Goal: Task Accomplishment & Management: Manage account settings

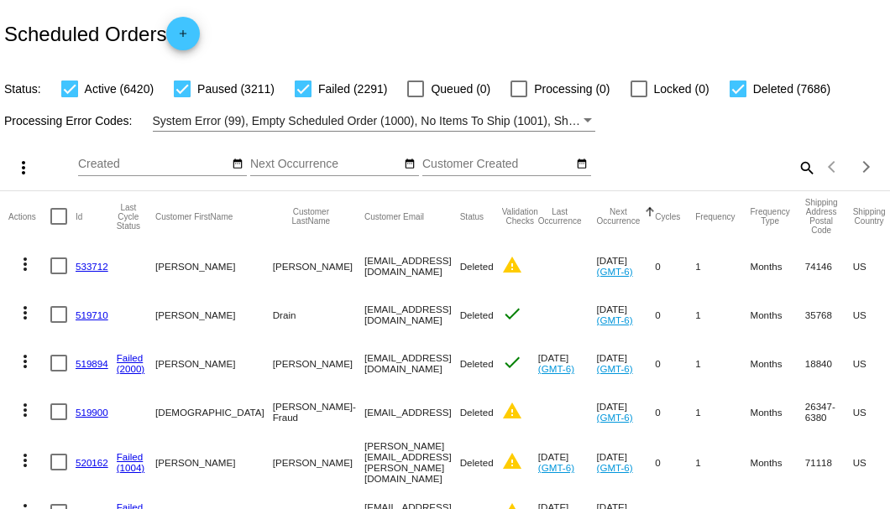
click at [581, 3] on div "Scheduled Orders add" at bounding box center [445, 33] width 890 height 67
click at [796, 180] on mat-icon "search" at bounding box center [806, 167] width 20 height 26
click at [792, 171] on input "Search" at bounding box center [705, 164] width 222 height 13
paste input "[EMAIL_ADDRESS][DOMAIN_NAME]"
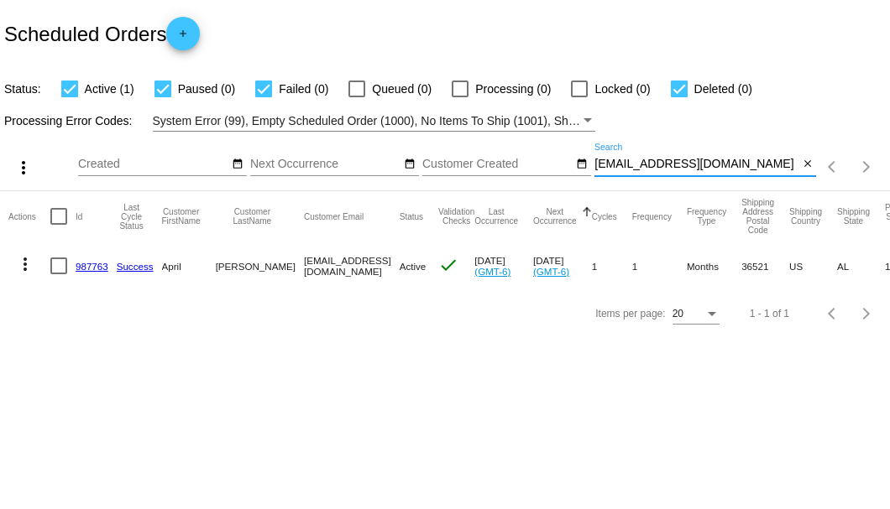
type input "[EMAIL_ADDRESS][DOMAIN_NAME]"
click at [85, 267] on link "987763" at bounding box center [92, 266] width 33 height 11
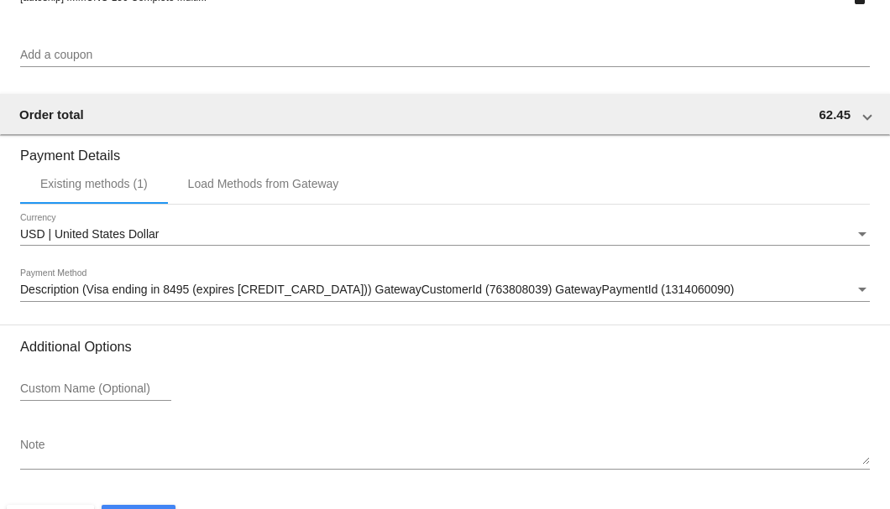
scroll to position [1620, 0]
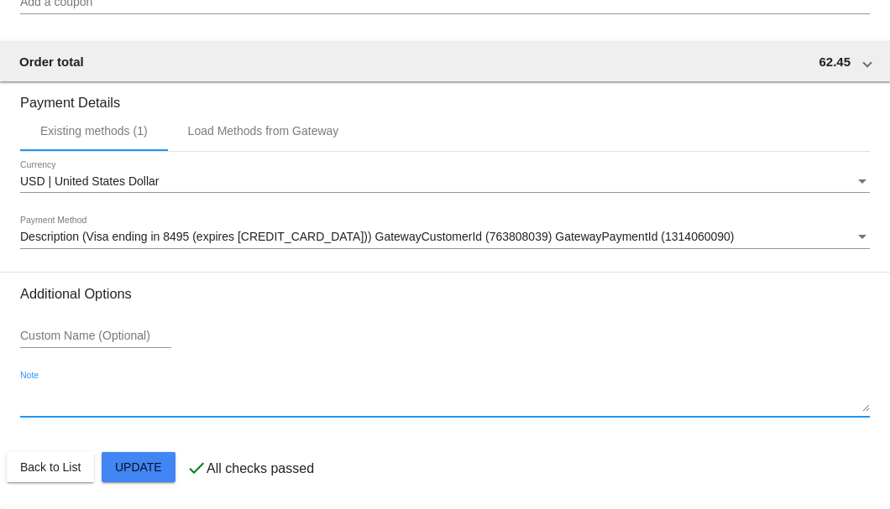
click at [72, 410] on textarea "Note" at bounding box center [444, 399] width 849 height 27
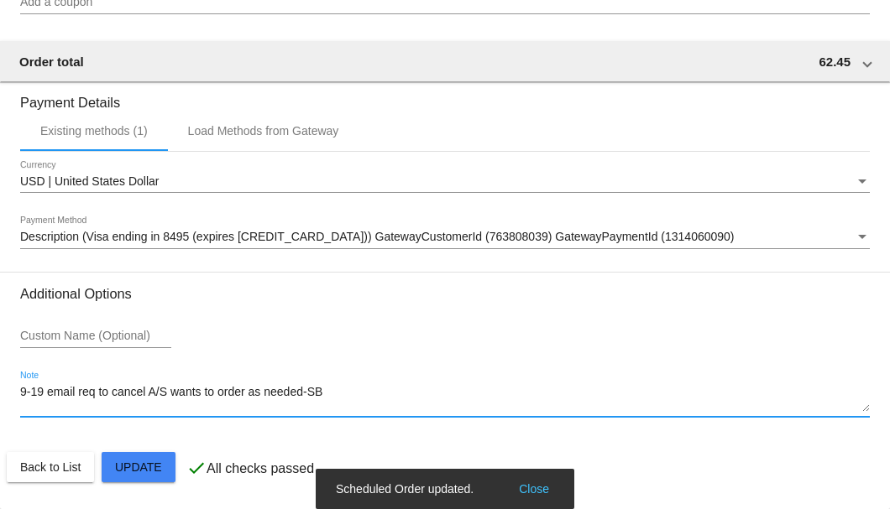
type textarea "9-19 email req to cancel A/S wants to order as needed-SB"
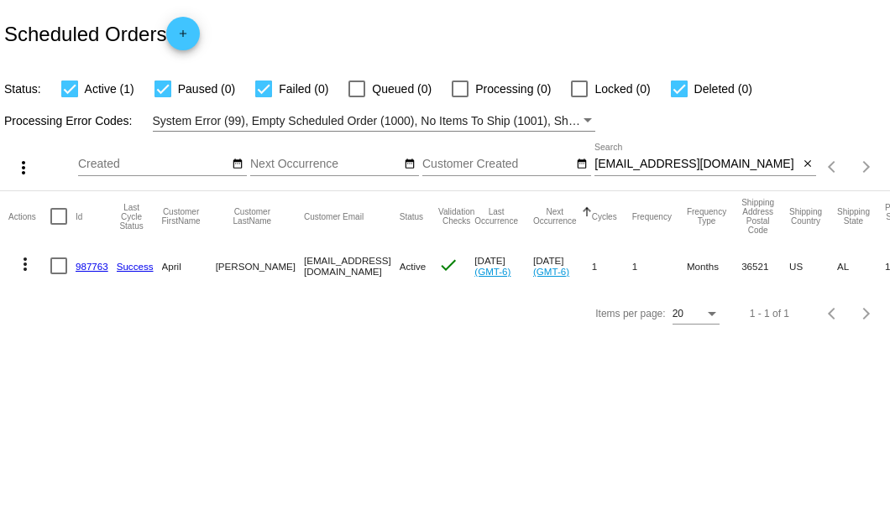
click at [60, 270] on div at bounding box center [58, 266] width 17 height 17
click at [59, 274] on input "checkbox" at bounding box center [58, 274] width 1 height 1
checkbox input "true"
click at [28, 265] on mat-icon "more_vert" at bounding box center [25, 264] width 20 height 20
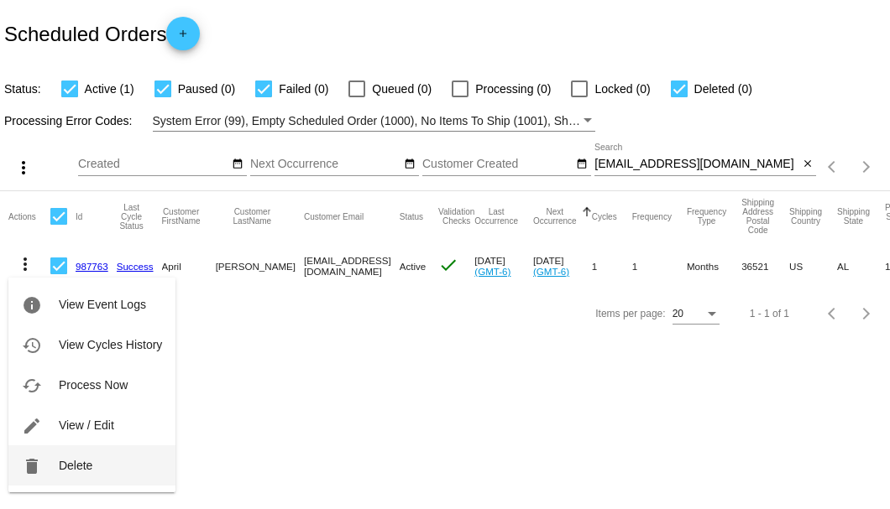
click at [80, 470] on span "Delete" at bounding box center [76, 465] width 34 height 13
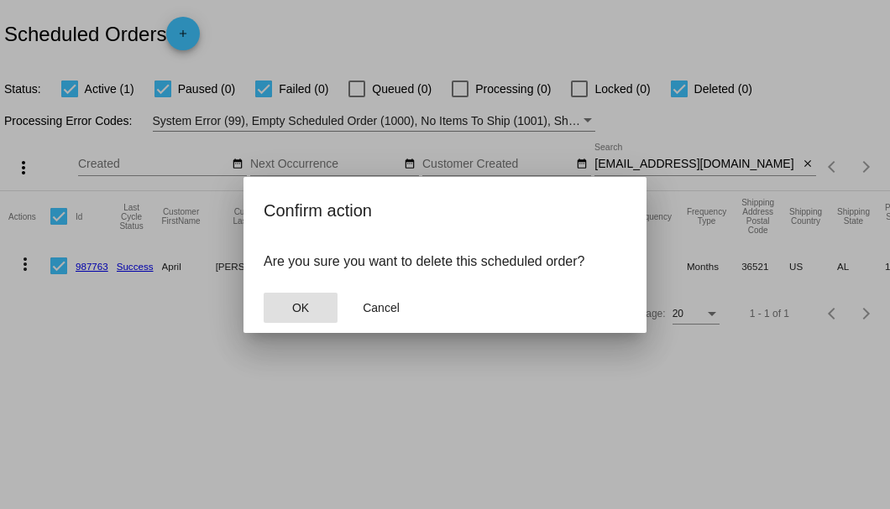
click at [296, 310] on span "OK" at bounding box center [300, 307] width 17 height 13
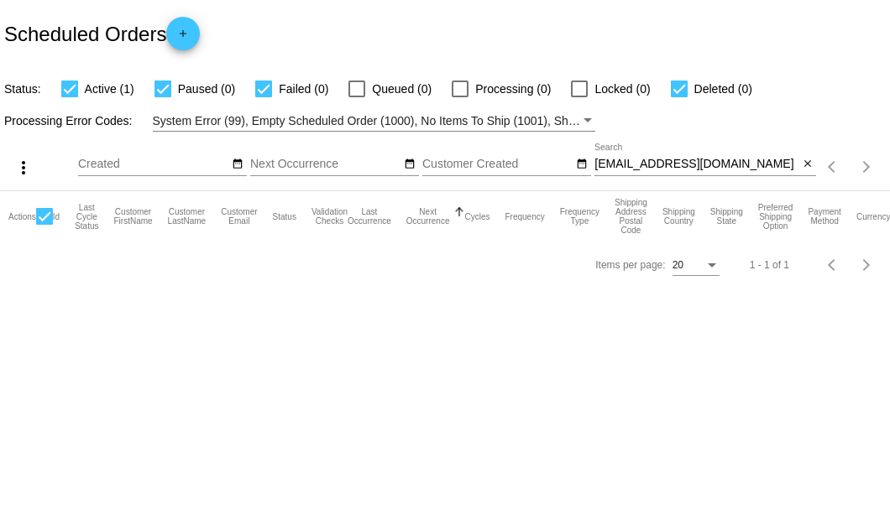
click at [760, 166] on input "[EMAIL_ADDRESS][DOMAIN_NAME]" at bounding box center [696, 164] width 204 height 13
type input "[EMAIL_ADDRESS][DOMAIN_NAME]"
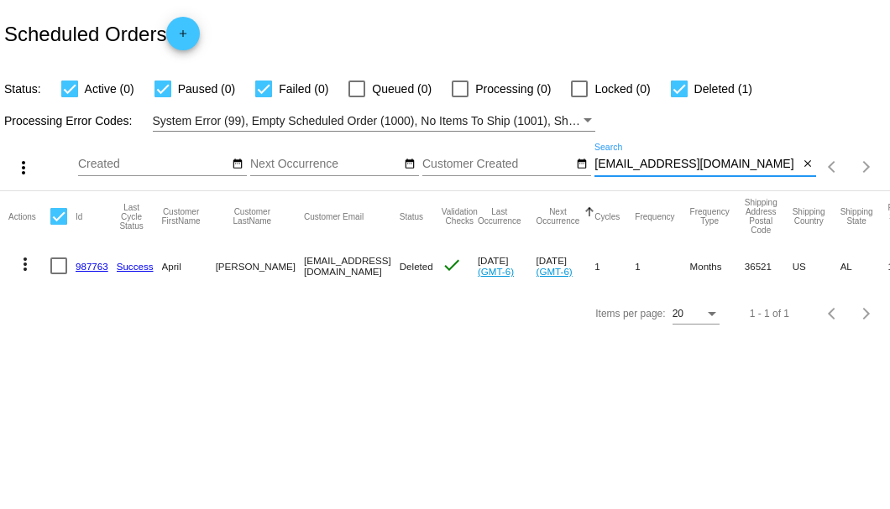
click at [808, 163] on mat-icon "close" at bounding box center [807, 164] width 12 height 13
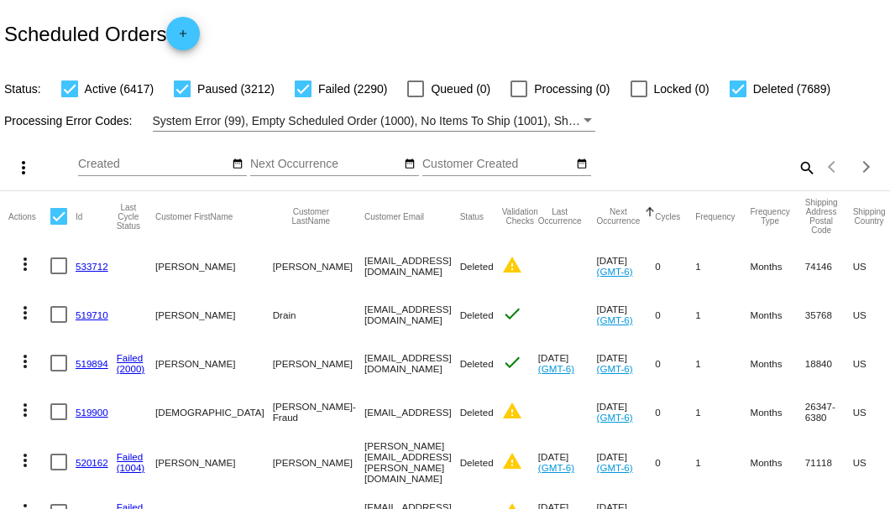
click at [796, 180] on mat-icon "search" at bounding box center [806, 167] width 20 height 26
click at [795, 171] on input "Search" at bounding box center [705, 164] width 222 height 13
paste input "[EMAIL_ADDRESS][DOMAIN_NAME]"
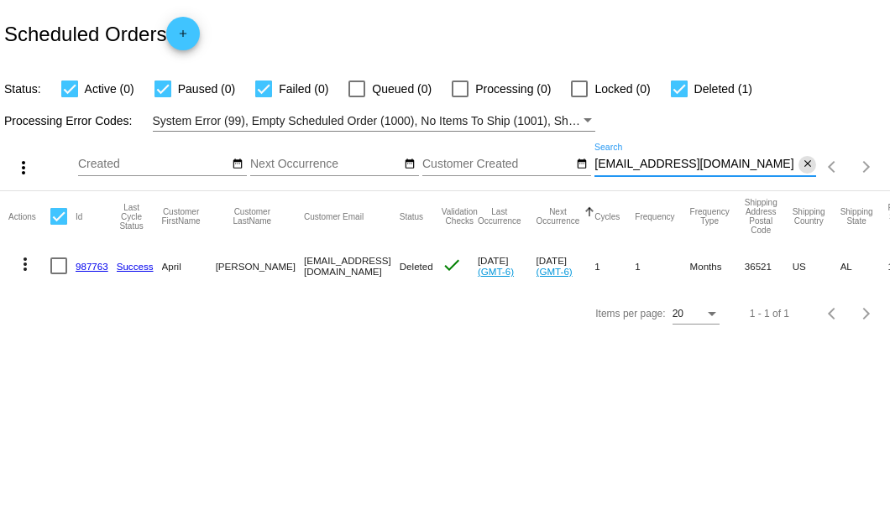
type input "[EMAIL_ADDRESS][DOMAIN_NAME]"
click at [807, 168] on mat-icon "close" at bounding box center [807, 164] width 12 height 13
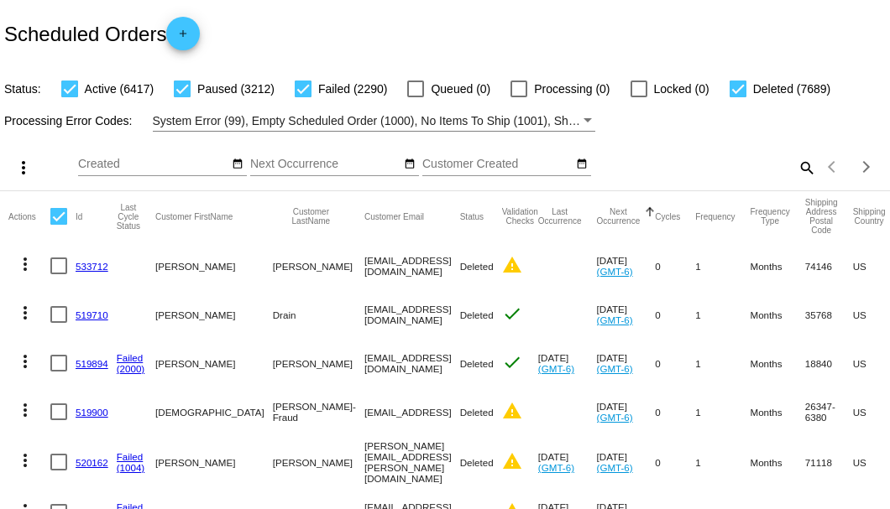
click at [796, 180] on mat-icon "search" at bounding box center [806, 167] width 20 height 26
click at [794, 171] on input "Search" at bounding box center [705, 164] width 222 height 13
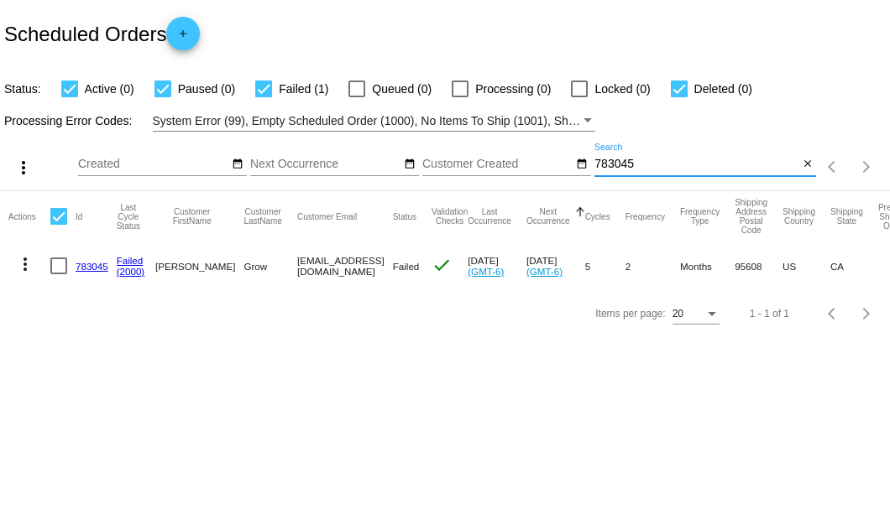
type input "783045"
click at [102, 267] on link "783045" at bounding box center [92, 266] width 33 height 11
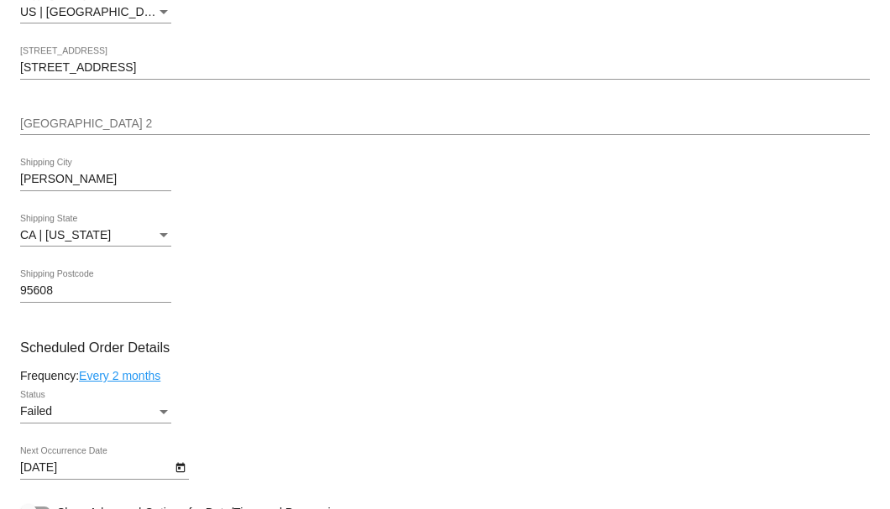
scroll to position [884, 0]
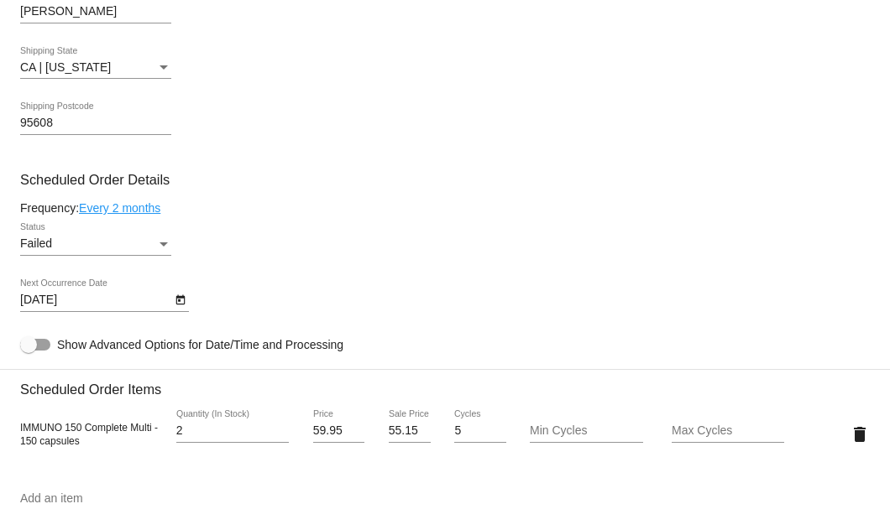
click at [165, 245] on div "Status" at bounding box center [163, 245] width 8 height 4
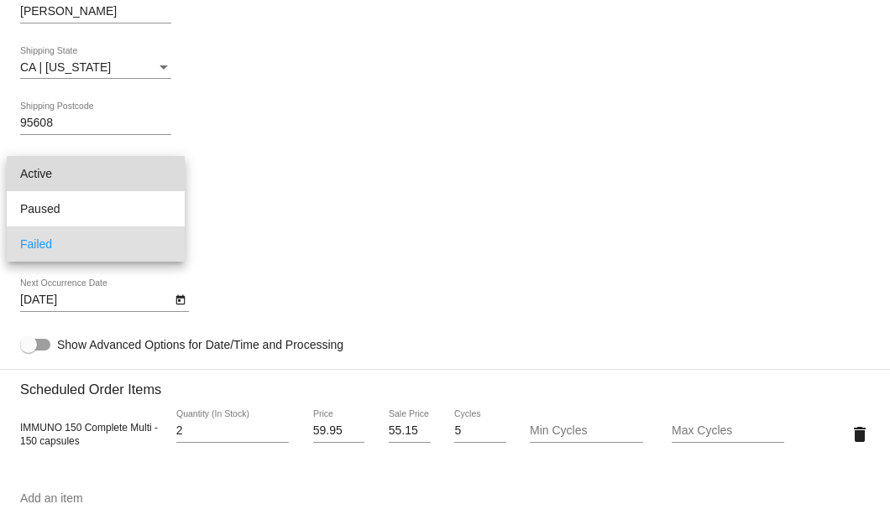
click at [140, 180] on span "Active" at bounding box center [95, 173] width 151 height 35
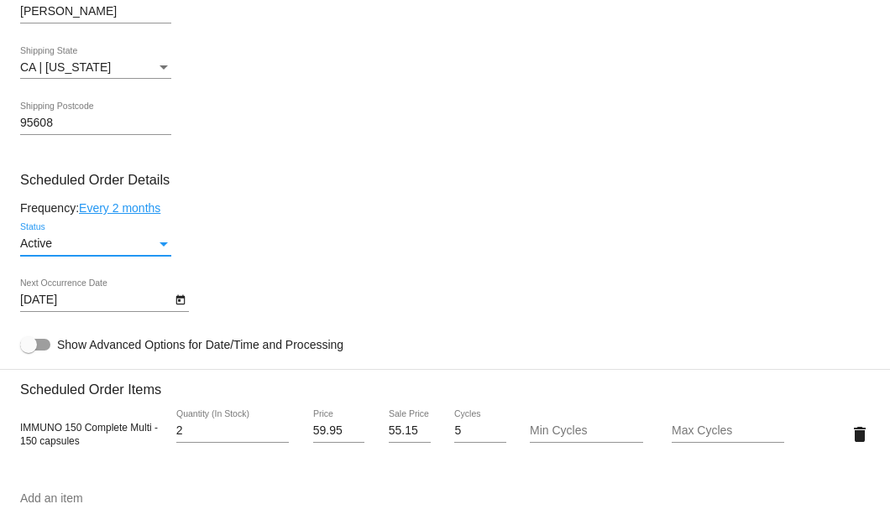
click at [185, 298] on icon "Open calendar" at bounding box center [181, 300] width 12 height 20
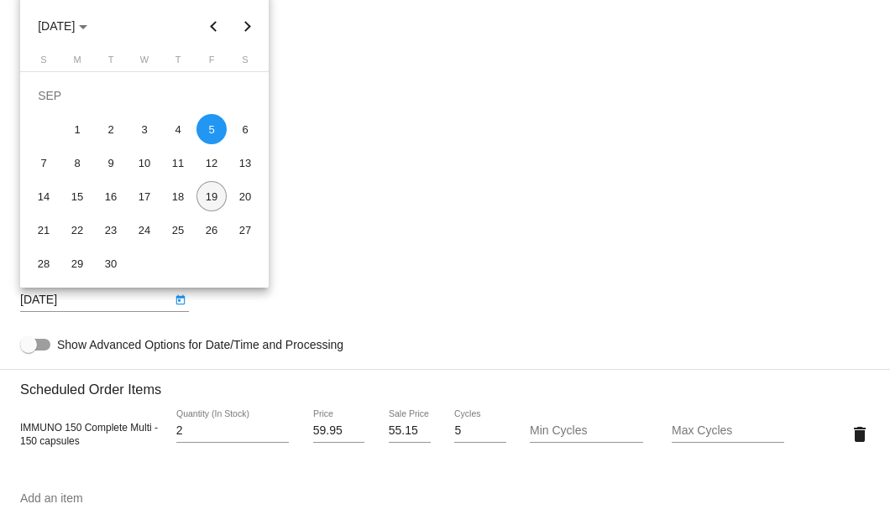
click at [211, 202] on div "19" at bounding box center [211, 196] width 30 height 30
type input "[DATE]"
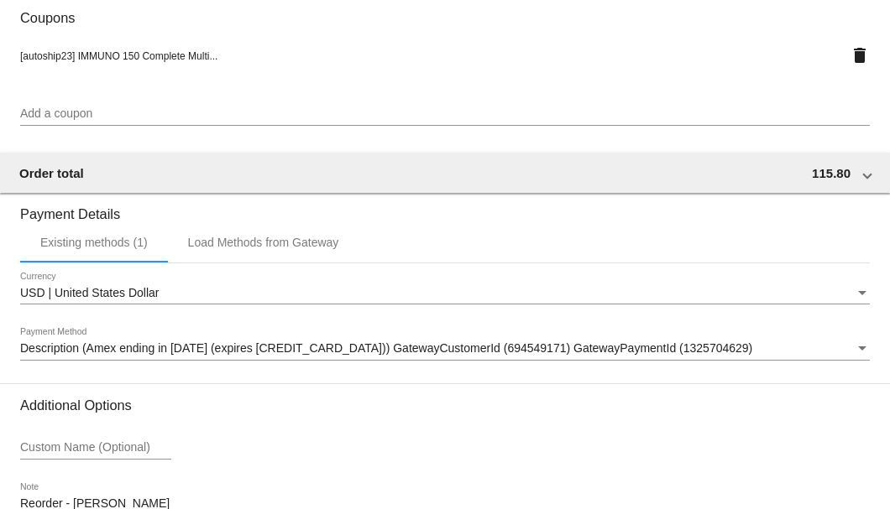
scroll to position [1667, 0]
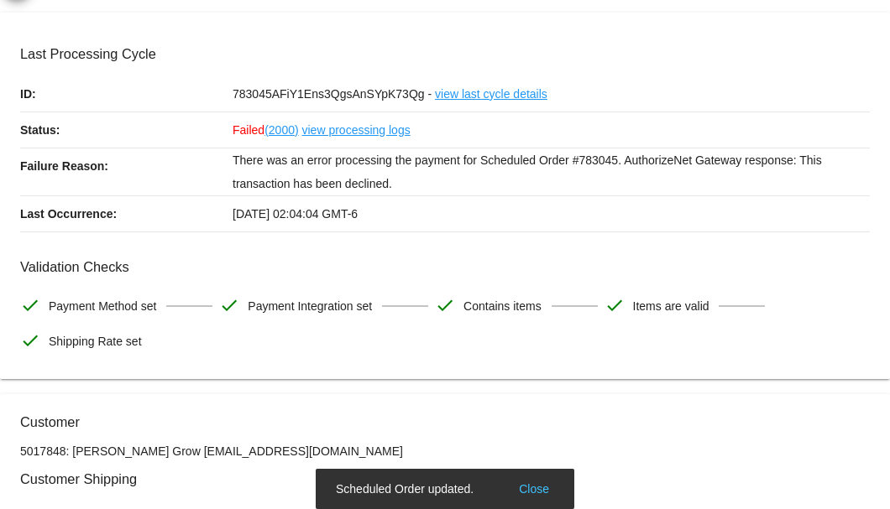
scroll to position [0, 0]
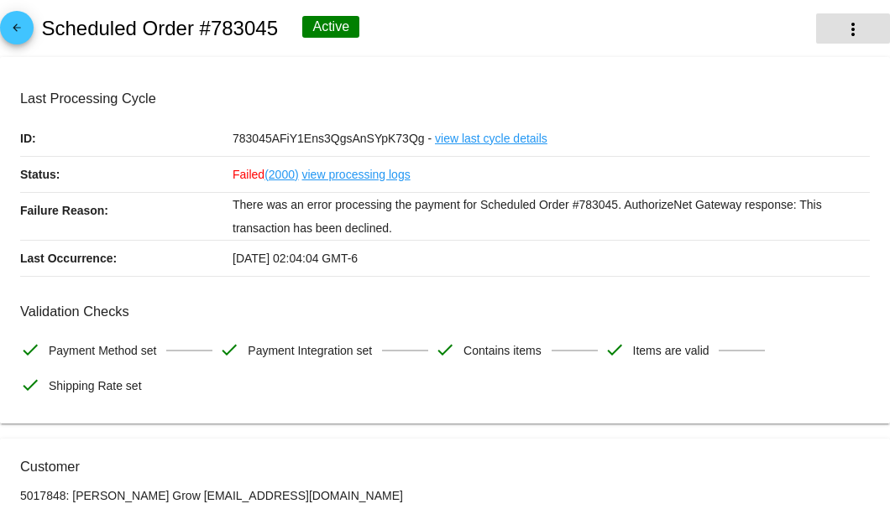
click at [832, 24] on button "more_vert" at bounding box center [853, 28] width 74 height 30
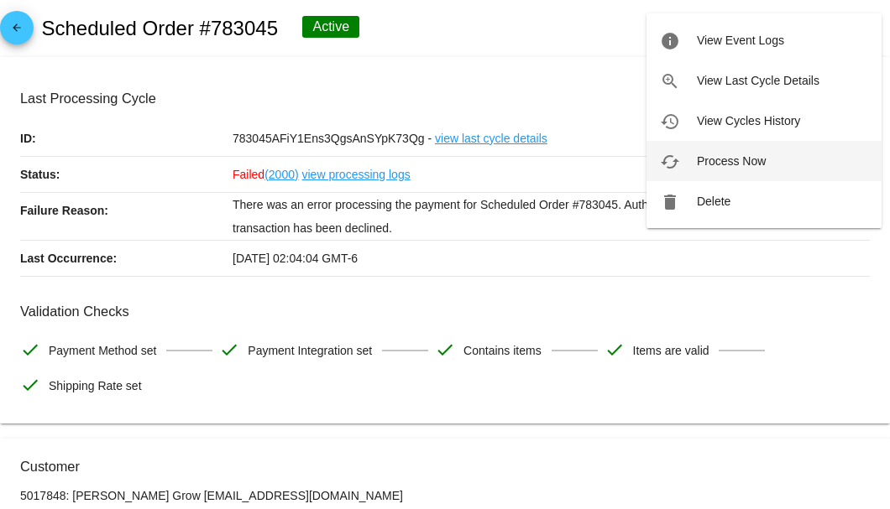
click at [742, 157] on span "Process Now" at bounding box center [730, 160] width 69 height 13
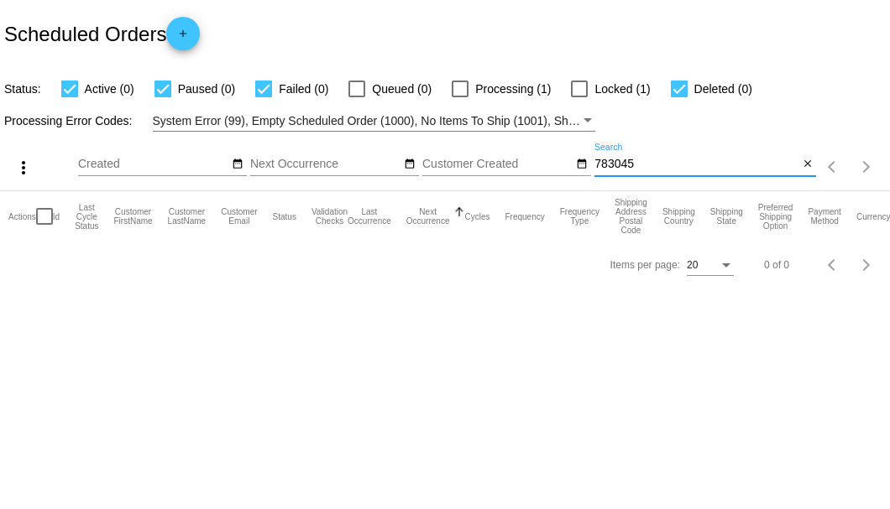
click at [639, 170] on input "783045" at bounding box center [696, 164] width 204 height 13
type input "783045"
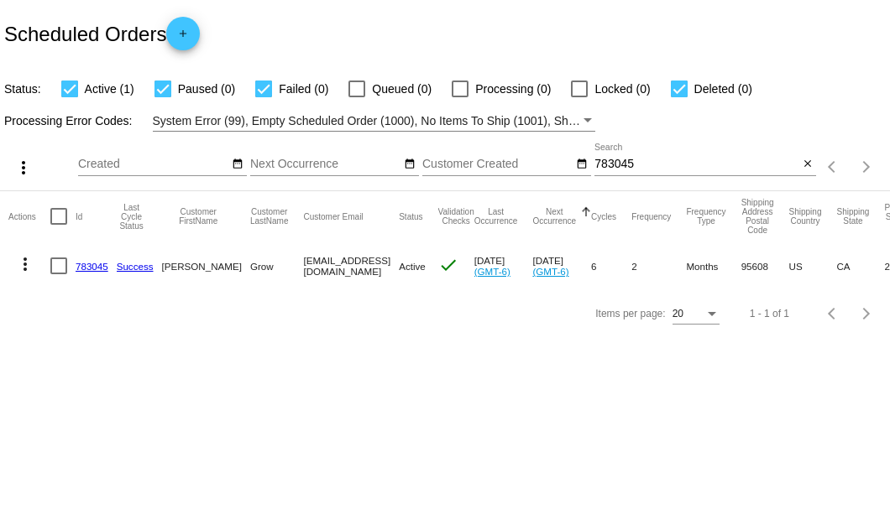
drag, startPoint x: 267, startPoint y: 261, endPoint x: 436, endPoint y: 260, distance: 168.7
click at [436, 260] on mat-row "more_vert 783045 Success [PERSON_NAME] Grow [EMAIL_ADDRESS][DOMAIN_NAME] Active…" at bounding box center [598, 266] width 1180 height 49
copy mat-row "[EMAIL_ADDRESS][DOMAIN_NAME]"
click at [806, 172] on button "close" at bounding box center [807, 165] width 18 height 18
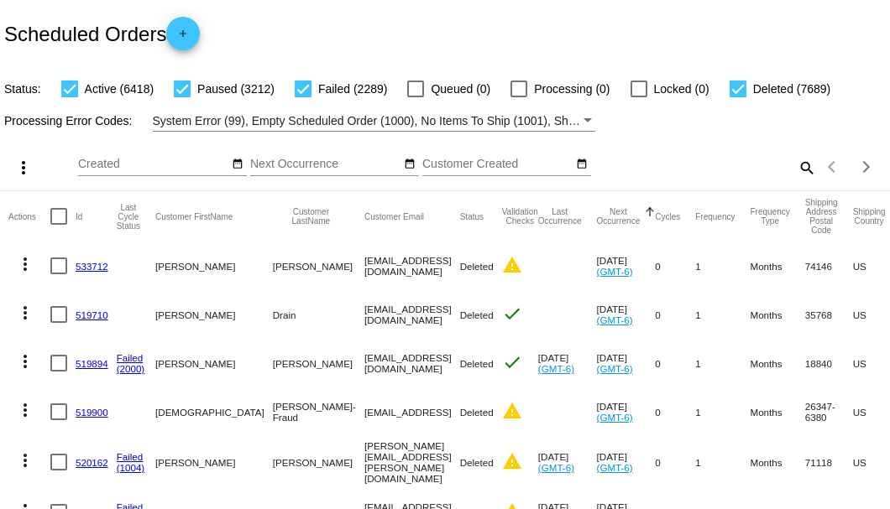
click at [844, 23] on div "Scheduled Orders add" at bounding box center [445, 33] width 890 height 67
click at [285, 19] on div "Scheduled Orders add" at bounding box center [445, 33] width 890 height 67
click at [332, 13] on div "Scheduled Orders add" at bounding box center [445, 33] width 890 height 67
